Goal: Task Accomplishment & Management: Complete application form

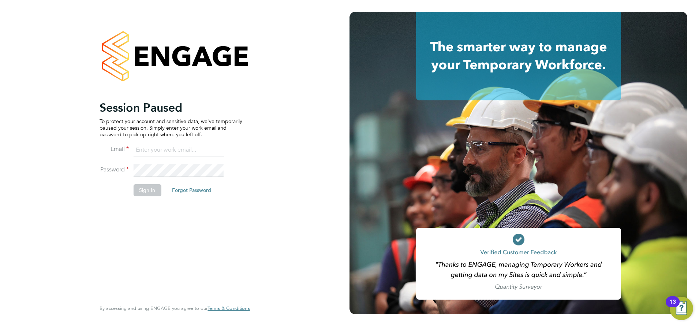
click at [167, 140] on ng-template "Session Paused To protect your account and sensitive data, we've temporarily pa…" at bounding box center [171, 151] width 143 height 103
click at [168, 146] on input at bounding box center [178, 149] width 90 height 13
type input "sasha.steeples@setsquarerecruitment.com"
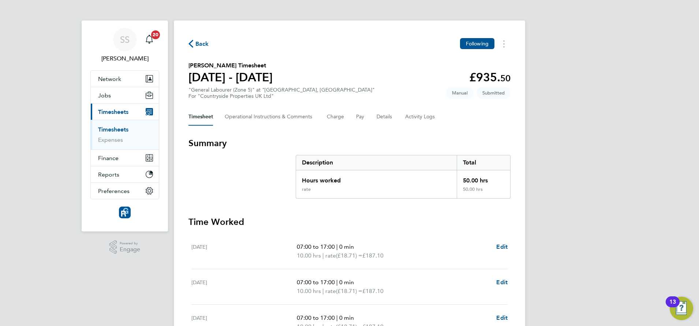
click at [119, 128] on link "Timesheets" at bounding box center [113, 129] width 30 height 7
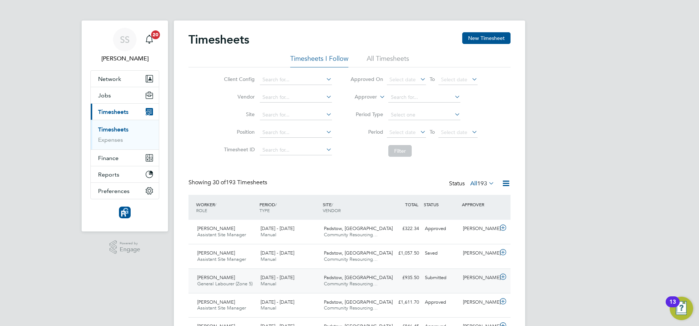
click at [481, 275] on div "[PERSON_NAME]" at bounding box center [479, 278] width 38 height 12
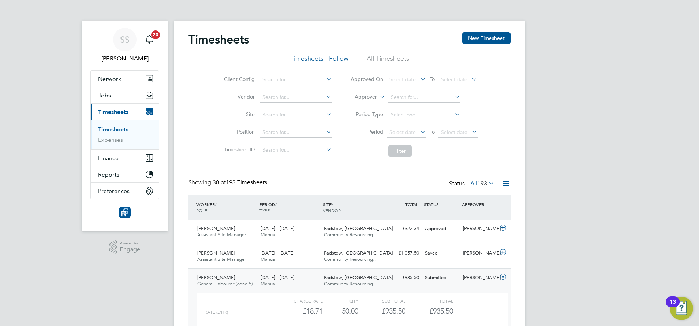
click at [422, 306] on div "£935.50" at bounding box center [429, 311] width 47 height 12
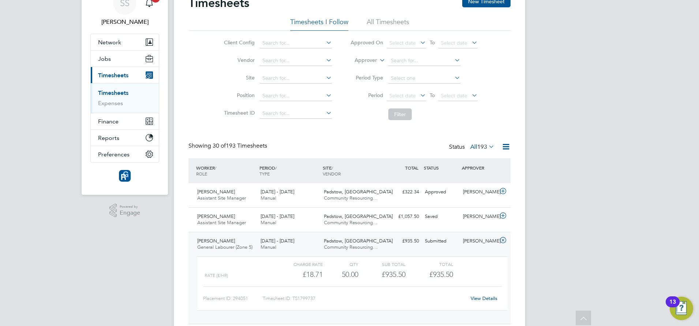
click at [486, 302] on div "View Details" at bounding box center [484, 298] width 36 height 12
click at [484, 297] on link "View Details" at bounding box center [484, 298] width 27 height 6
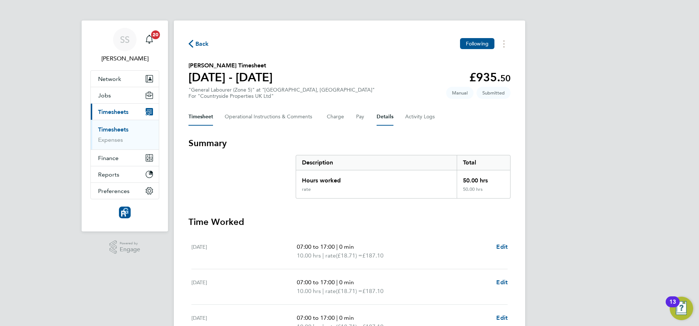
click at [383, 120] on button "Details" at bounding box center [385, 117] width 17 height 18
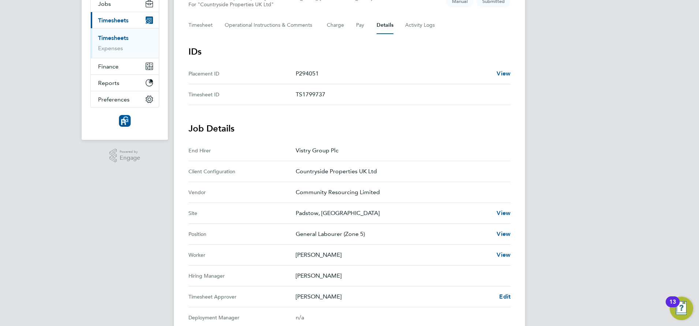
scroll to position [110, 0]
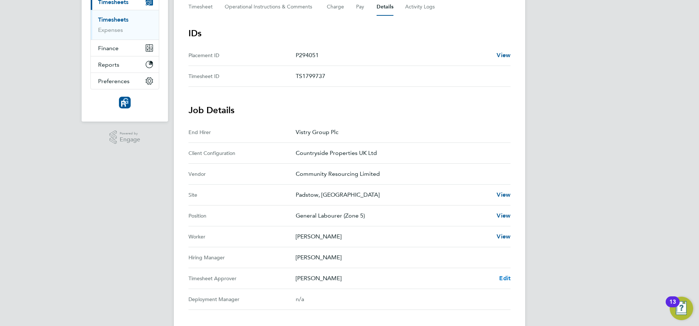
click at [505, 279] on span "Edit" at bounding box center [504, 278] width 11 height 7
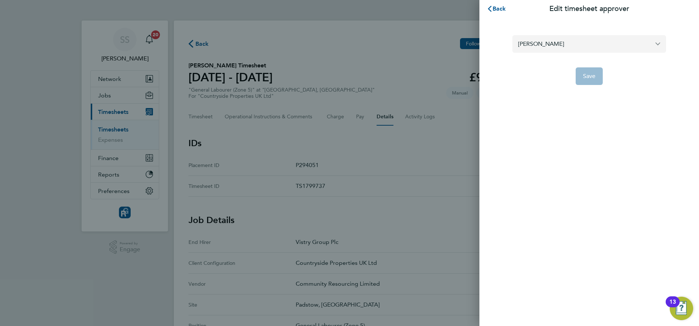
click at [557, 44] on input "[PERSON_NAME]" at bounding box center [589, 43] width 154 height 17
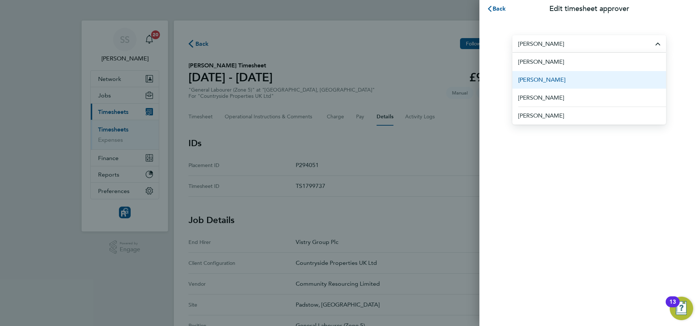
click at [553, 82] on li "[PERSON_NAME]" at bounding box center [589, 80] width 154 height 18
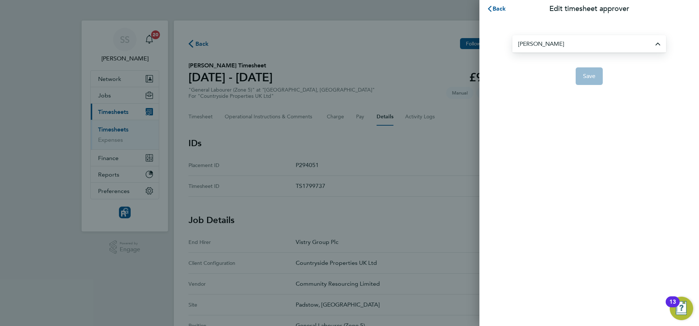
type input "[PERSON_NAME]"
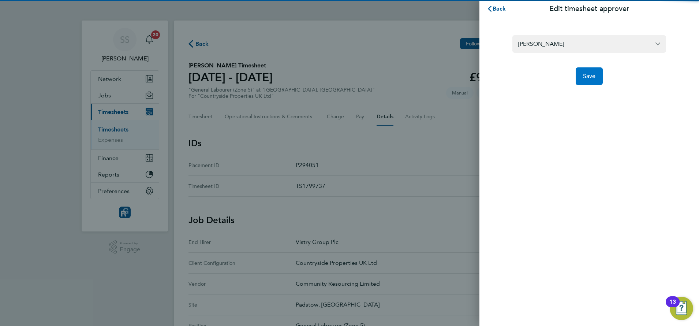
click at [594, 81] on button "Save" at bounding box center [589, 76] width 27 height 18
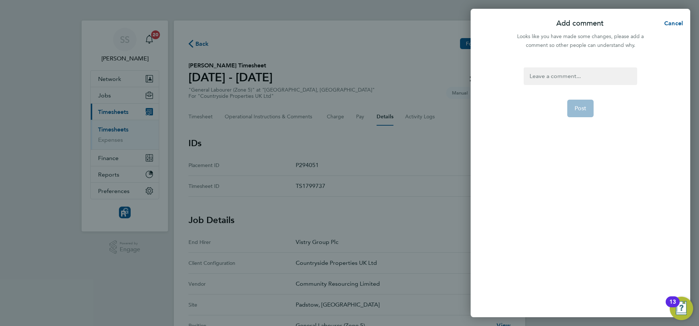
click at [570, 64] on div "Post" at bounding box center [581, 188] width 220 height 258
click at [568, 79] on div at bounding box center [580, 76] width 113 height 18
click at [567, 78] on div at bounding box center [580, 76] width 113 height 18
click at [575, 116] on button "Post" at bounding box center [580, 109] width 27 height 18
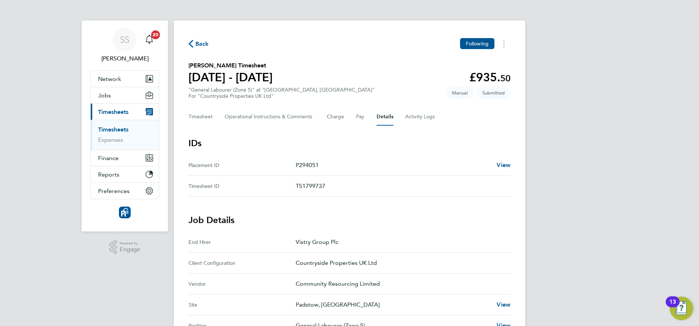
click at [123, 127] on link "Timesheets" at bounding box center [113, 129] width 30 height 7
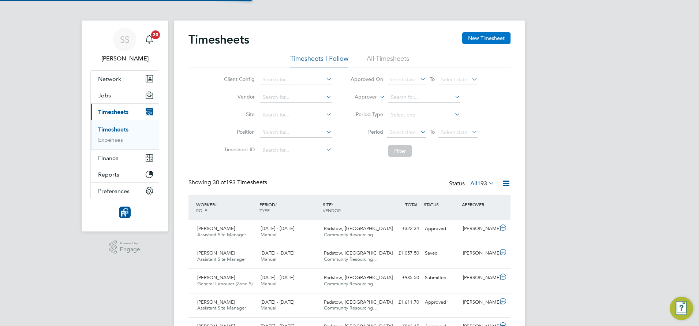
click at [475, 40] on button "New Timesheet" at bounding box center [486, 38] width 48 height 12
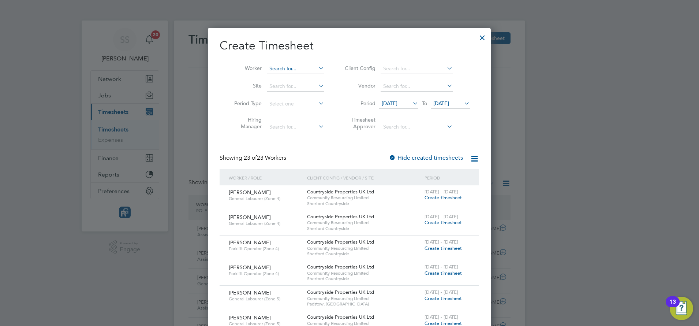
click at [297, 68] on input at bounding box center [295, 69] width 57 height 10
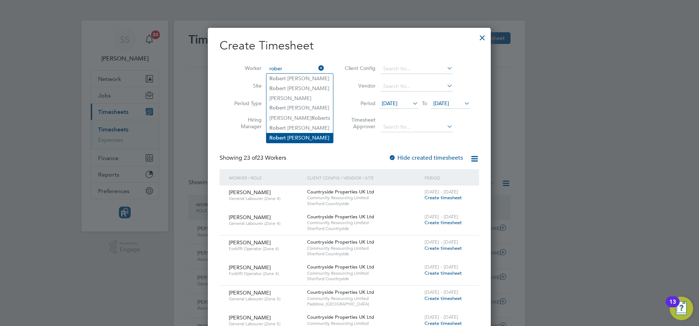
click at [307, 136] on li "[PERSON_NAME]" at bounding box center [299, 138] width 67 height 10
type input "[PERSON_NAME]"
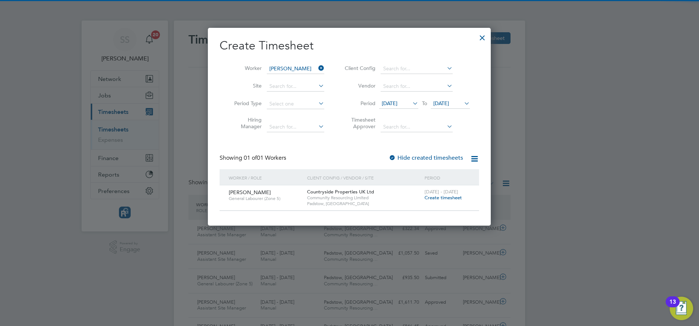
click at [449, 198] on span "Create timesheet" at bounding box center [443, 197] width 37 height 6
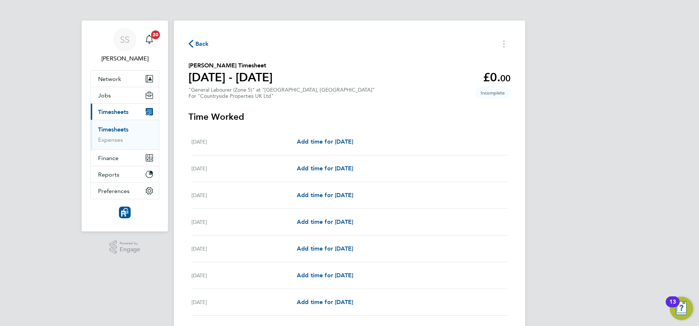
click at [360, 148] on div "[DATE] Add time for [DATE] Add time for [DATE]" at bounding box center [349, 141] width 316 height 27
click at [353, 139] on span "Add time for [DATE]" at bounding box center [325, 141] width 56 height 7
select select "30"
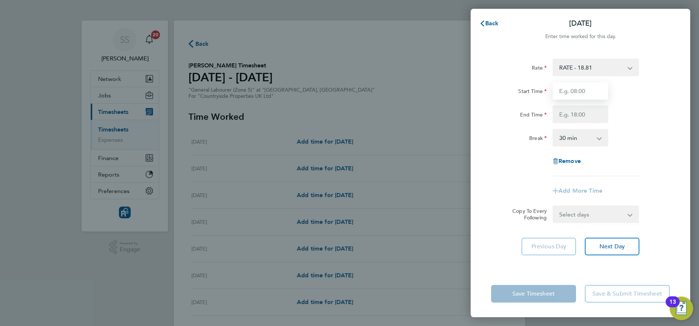
click at [568, 89] on input "Start Time" at bounding box center [581, 91] width 56 height 18
type input "07:30"
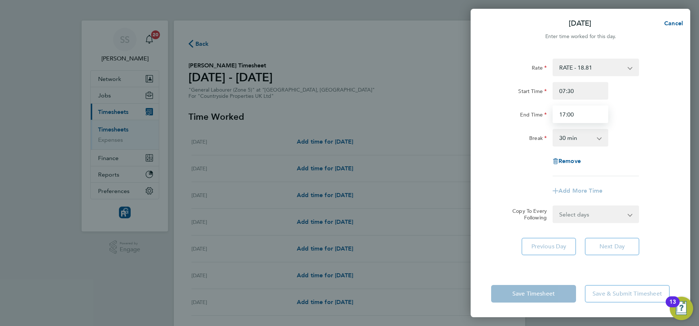
type input "17:00"
click at [581, 143] on select "0 min 15 min 30 min 45 min 60 min 75 min 90 min" at bounding box center [575, 138] width 45 height 16
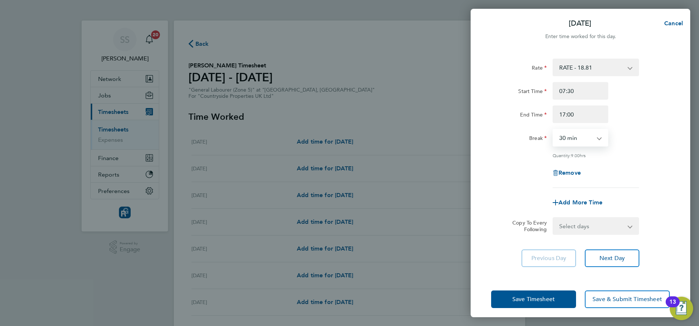
select select "0"
click at [553, 130] on select "0 min 15 min 30 min 45 min 60 min 75 min 90 min" at bounding box center [575, 138] width 45 height 16
click at [587, 230] on select "Select days Day Weekday (Mon-Fri) Weekend (Sat-Sun) [DATE] [DATE] [DATE] [DATE]…" at bounding box center [591, 226] width 77 height 16
select select "WEEKDAY"
click at [553, 218] on select "Select days Day Weekday (Mon-Fri) Weekend (Sat-Sun) [DATE] [DATE] [DATE] [DATE]…" at bounding box center [591, 226] width 77 height 16
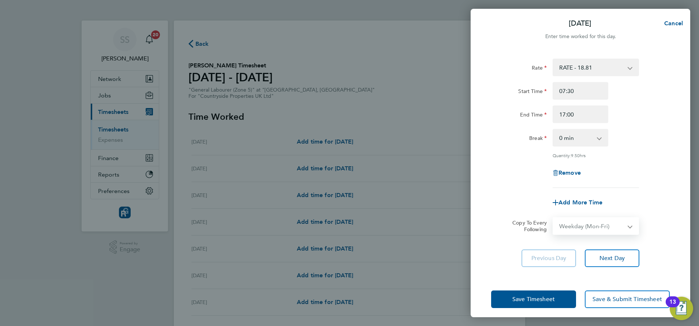
select select "[DATE]"
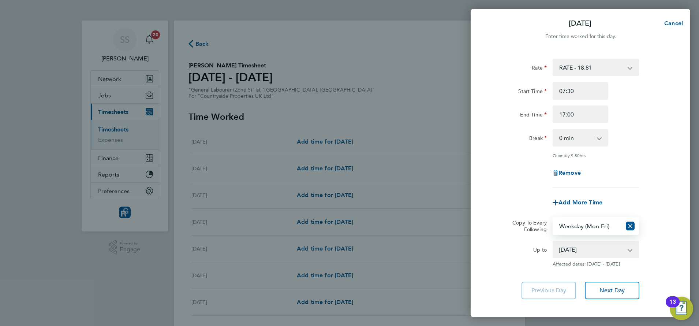
click at [659, 267] on div "Rate RATE - 18.81 Start Time 07:30 End Time 17:00 Break 0 min 15 min 30 min 45 …" at bounding box center [581, 179] width 220 height 258
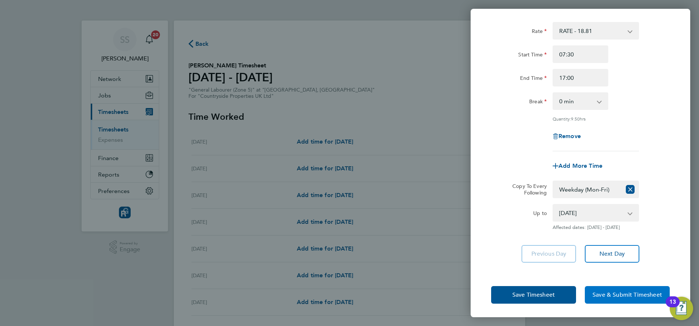
click at [619, 295] on span "Save & Submit Timesheet" at bounding box center [628, 294] width 70 height 7
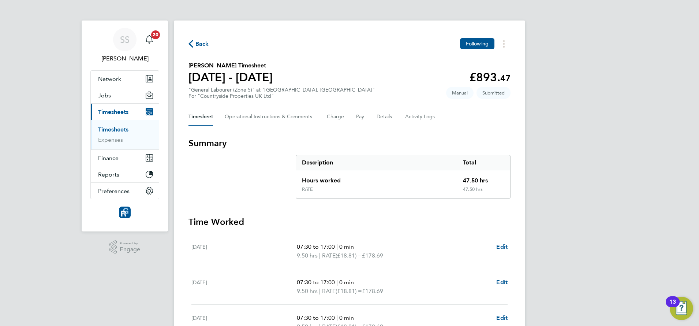
click at [109, 127] on link "Timesheets" at bounding box center [113, 129] width 30 height 7
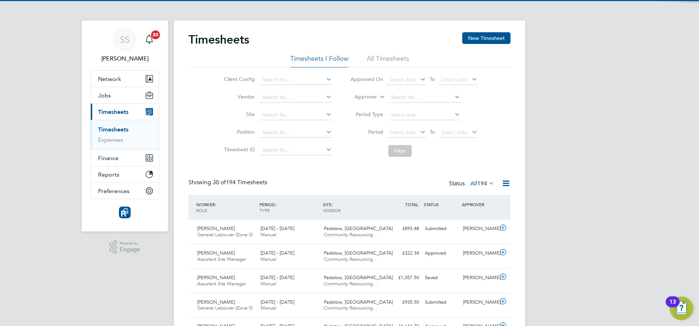
scroll to position [18, 63]
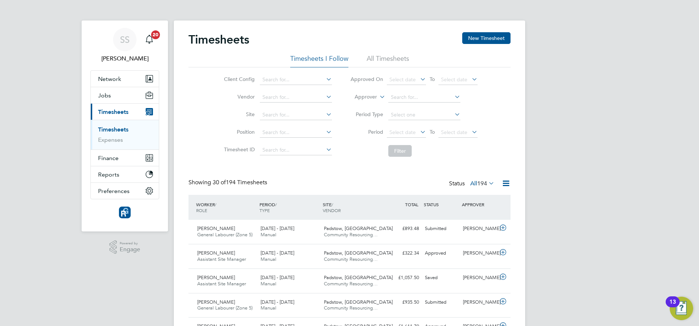
click at [396, 179] on div "Showing 30 of 194 Timesheets Status All 194" at bounding box center [350, 187] width 322 height 16
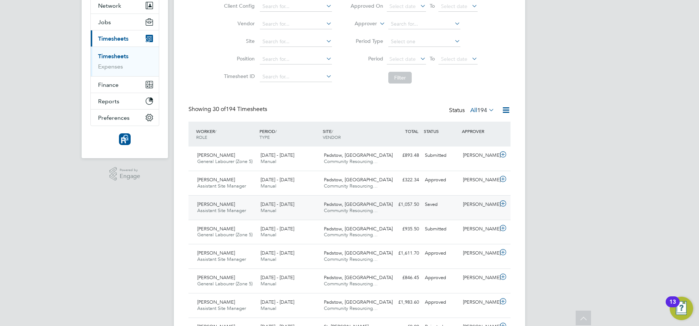
click at [434, 219] on div "[PERSON_NAME] Assistant Site Manager [DATE] - [DATE] [DATE] - [DATE] Manual Pad…" at bounding box center [350, 207] width 322 height 25
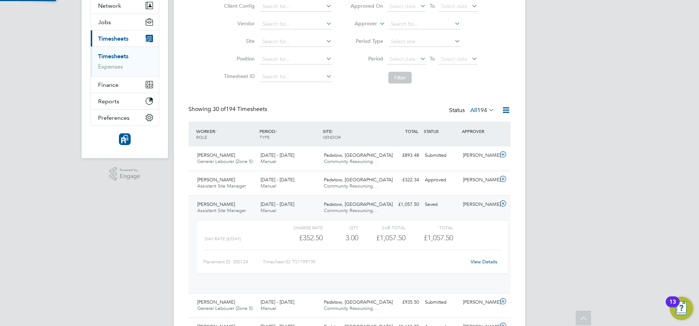
scroll to position [12, 71]
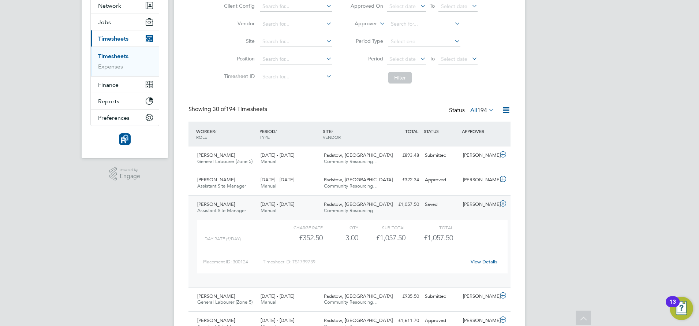
click at [484, 262] on link "View Details" at bounding box center [484, 261] width 27 height 6
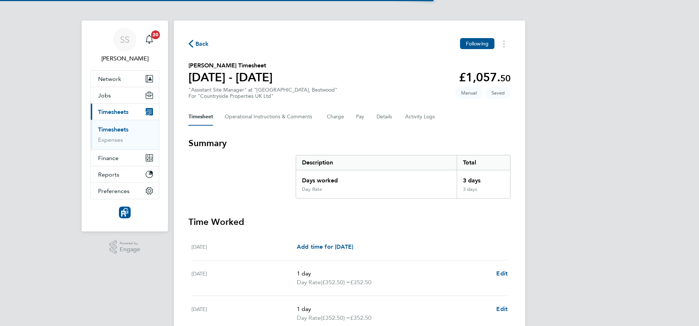
click at [410, 240] on div "Mon 04 Aug Add time for Mon 04 Aug Add time for Mon 04 Aug" at bounding box center [349, 247] width 316 height 27
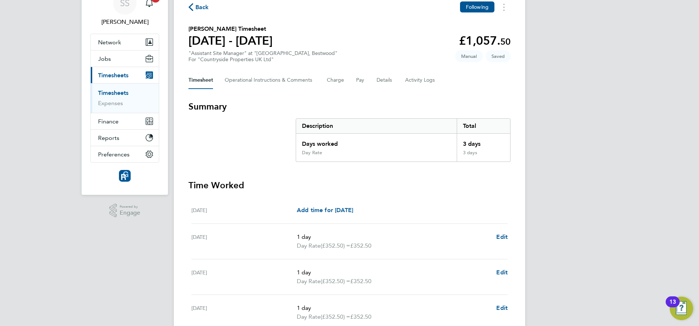
scroll to position [186, 0]
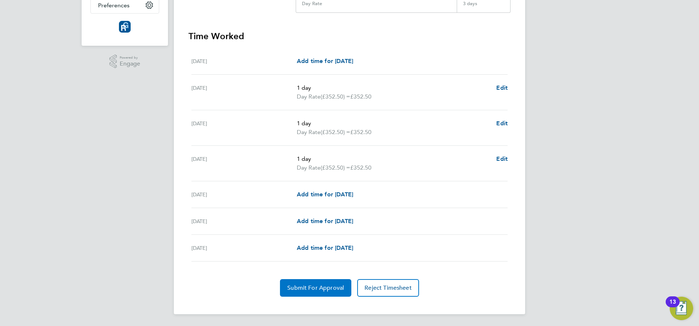
click at [310, 287] on span "Submit For Approval" at bounding box center [315, 287] width 57 height 7
click at [357, 29] on section "Summary Description Total Days worked 3 days Day Rate 3 days Time Worked Mon 04…" at bounding box center [350, 124] width 322 height 345
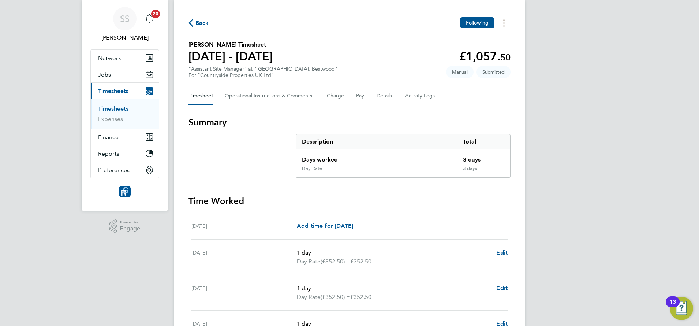
scroll to position [3, 0]
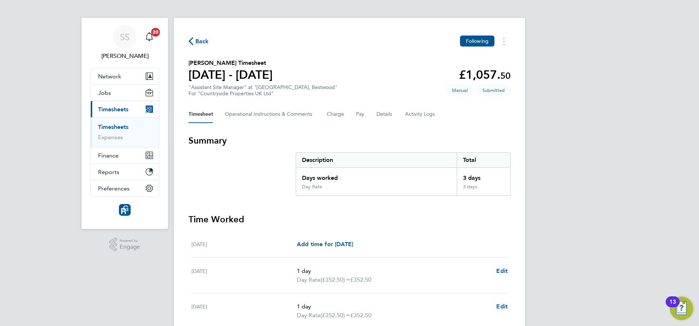
click at [202, 41] on span "Back" at bounding box center [202, 41] width 14 height 9
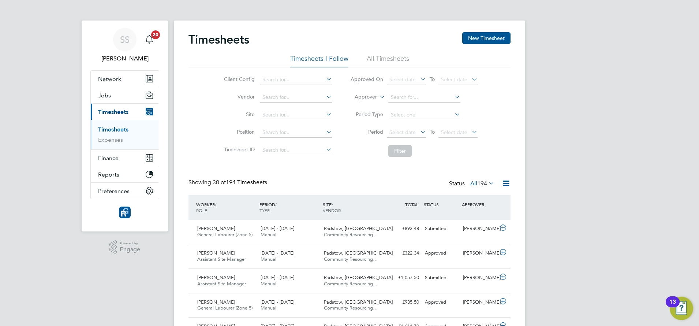
click at [201, 135] on div "Client Config Vendor Site Position Timesheet ID Approved On Select date To Sele…" at bounding box center [350, 113] width 322 height 93
